Goal: Information Seeking & Learning: Learn about a topic

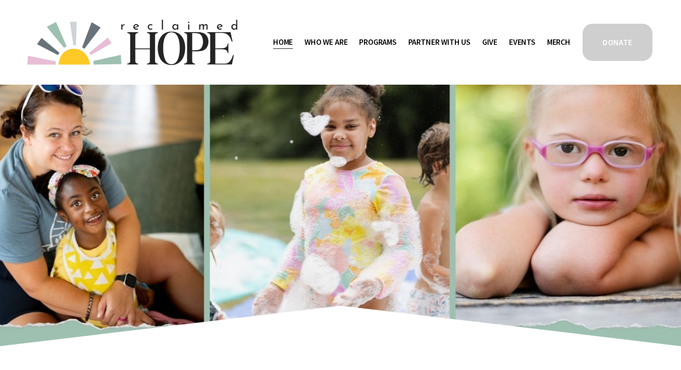
click at [378, 45] on span "Programs" at bounding box center [378, 42] width 38 height 13
click at [0, 0] on span "Thrive Support Groups" at bounding box center [0, 0] width 0 height 0
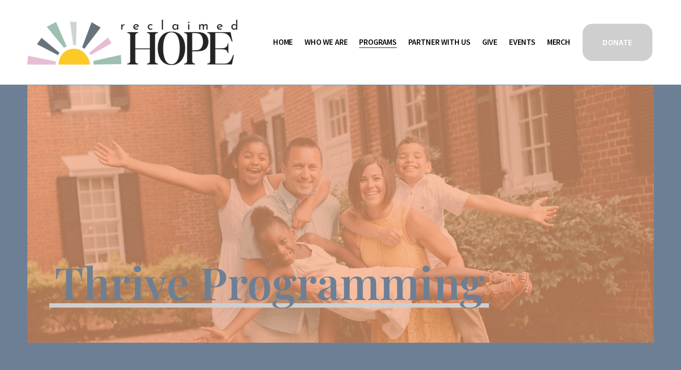
click at [374, 130] on div "Thrive Programming" at bounding box center [340, 233] width 626 height 219
